Goal: Information Seeking & Learning: Check status

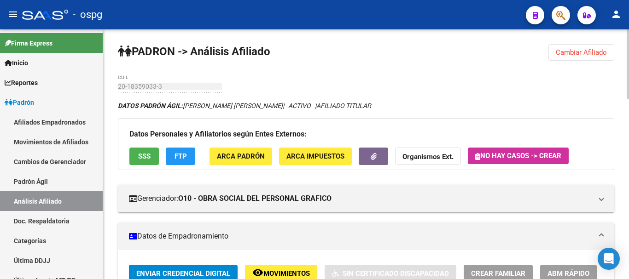
click at [584, 45] on button "Cambiar Afiliado" at bounding box center [581, 52] width 66 height 17
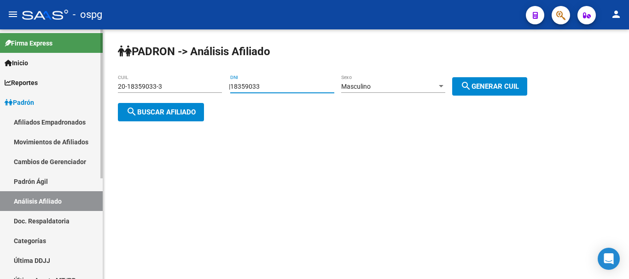
drag, startPoint x: 285, startPoint y: 89, endPoint x: 67, endPoint y: 91, distance: 217.8
click at [67, 91] on mat-sidenav-container "Firma Express Inicio Calendario SSS Instructivos Contacto OS Reportes Ingresos …" at bounding box center [314, 154] width 629 height 250
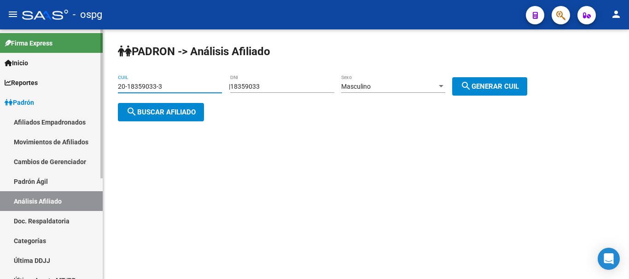
drag, startPoint x: 168, startPoint y: 89, endPoint x: 59, endPoint y: 89, distance: 108.7
click at [59, 89] on mat-sidenav-container "Firma Express Inicio Calendario SSS Instructivos Contacto OS Reportes Ingresos …" at bounding box center [314, 154] width 629 height 250
click at [180, 122] on div "PADRON -> Análisis Afiliado 20-47084468-0 CUIL | 18359033 DNI Masculino Sexo se…" at bounding box center [366, 90] width 526 height 122
click at [182, 117] on button "search Buscar afiliado" at bounding box center [161, 112] width 86 height 18
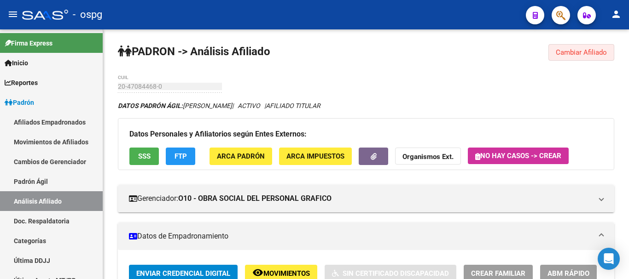
drag, startPoint x: 581, startPoint y: 47, endPoint x: 519, endPoint y: 75, distance: 68.2
click at [581, 46] on button "Cambiar Afiliado" at bounding box center [581, 52] width 66 height 17
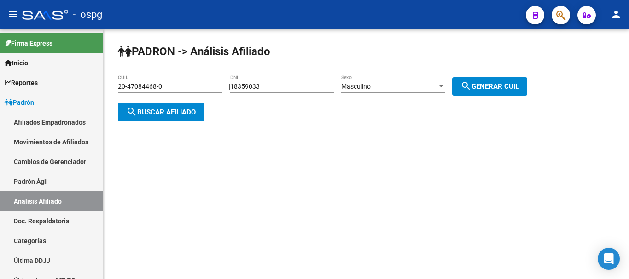
drag, startPoint x: 183, startPoint y: 79, endPoint x: 162, endPoint y: 82, distance: 21.4
click at [162, 82] on div "20-47084468-0 CUIL" at bounding box center [170, 84] width 104 height 18
drag, startPoint x: 199, startPoint y: 89, endPoint x: 62, endPoint y: 89, distance: 137.2
click at [62, 89] on mat-sidenav-container "Firma Express Inicio Calendario SSS Instructivos Contacto OS Reportes Ingresos …" at bounding box center [314, 154] width 629 height 250
paste input "5009965-2"
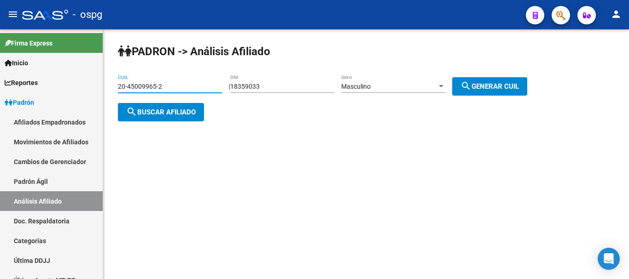
type input "20-45009965-2"
click at [146, 103] on button "search Buscar afiliado" at bounding box center [161, 112] width 86 height 18
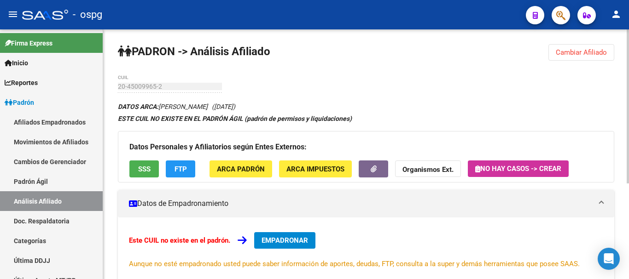
click at [628, 24] on div "menu - ospg person Firma Express Inicio Calendario SSS Instructivos Contacto OS…" at bounding box center [314, 139] width 629 height 279
